Goal: Task Accomplishment & Management: Check status

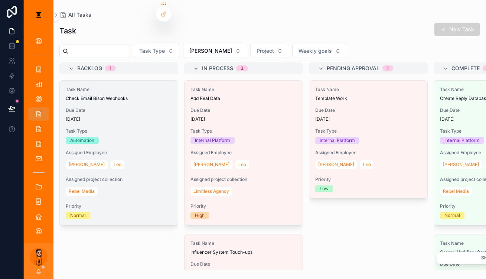
click at [136, 108] on div "Task Name Check Email Bison Webhooks Due Date [DATE] Task Type Automation Assig…" at bounding box center [119, 153] width 118 height 144
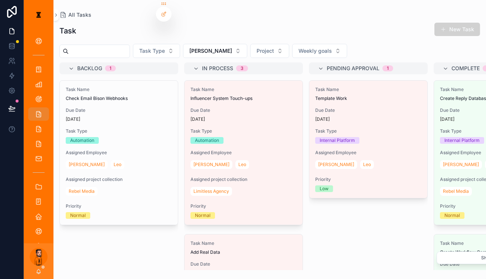
click at [30, 271] on div "[PERSON_NAME]" at bounding box center [39, 261] width 30 height 36
click at [36, 271] on icon "scrollable content" at bounding box center [39, 271] width 6 height 6
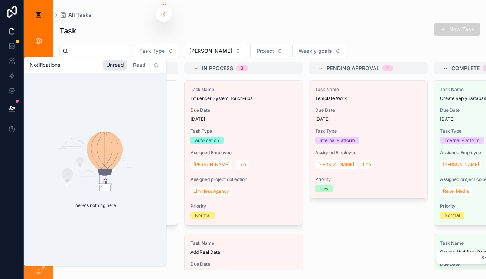
click at [130, 65] on div "Read" at bounding box center [139, 65] width 19 height 10
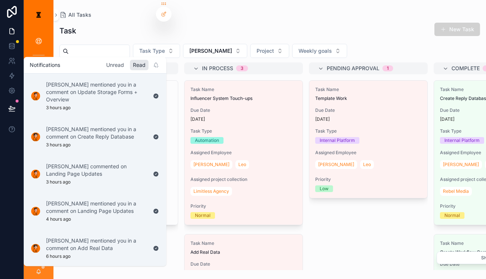
click at [103, 64] on div "Unread" at bounding box center [115, 65] width 24 height 10
